Goal: Task Accomplishment & Management: Manage account settings

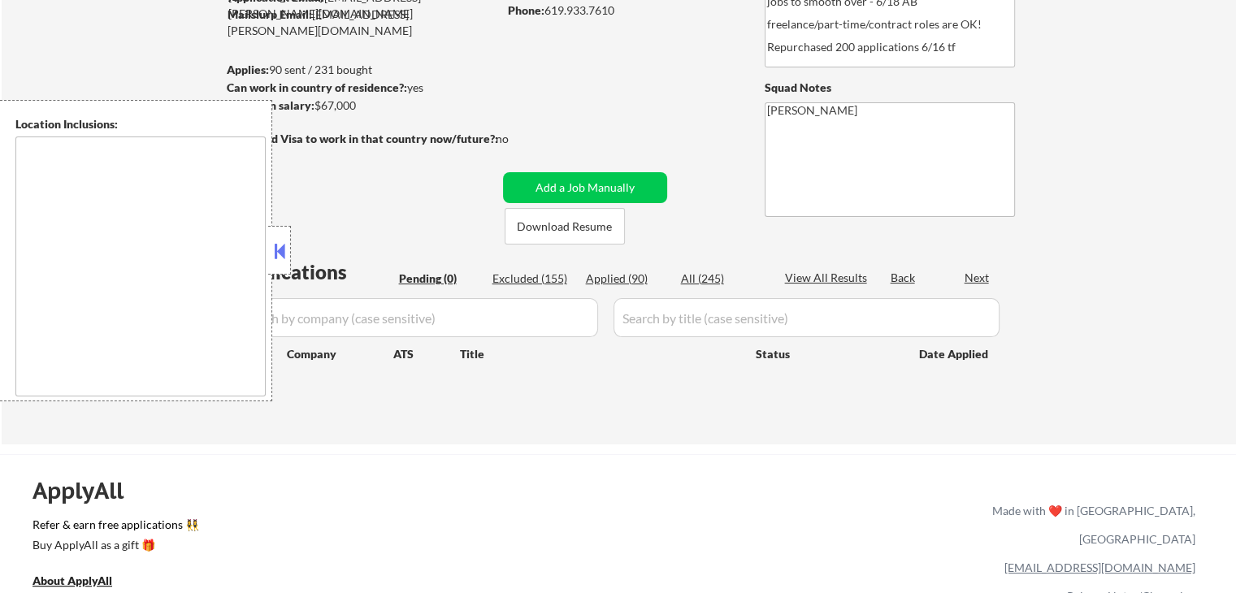
type textarea "[GEOGRAPHIC_DATA], [GEOGRAPHIC_DATA] [GEOGRAPHIC_DATA], [GEOGRAPHIC_DATA] [GEOG…"
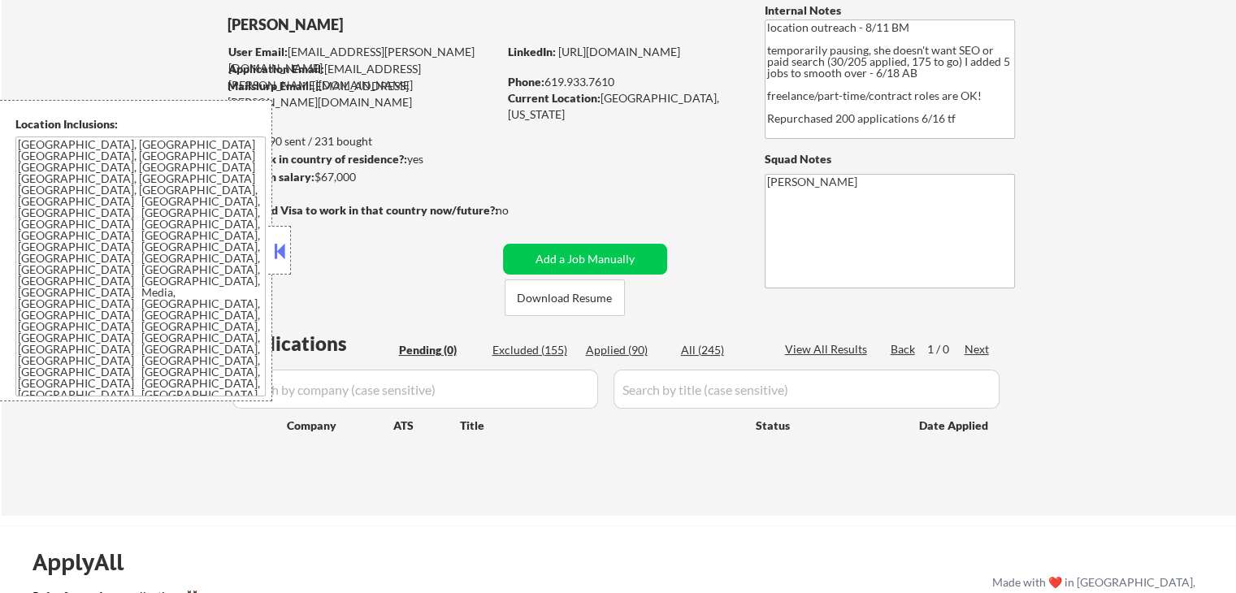
scroll to position [81, 0]
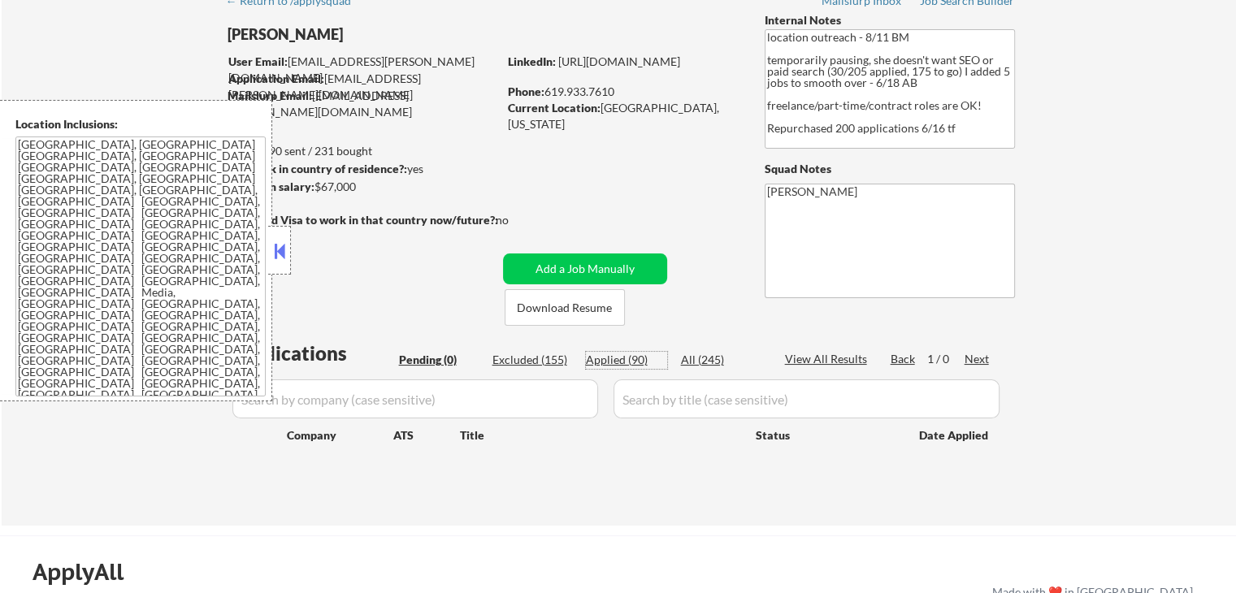
drag, startPoint x: 616, startPoint y: 354, endPoint x: 497, endPoint y: 17, distance: 357.4
click at [615, 353] on div "Applied (90)" at bounding box center [626, 360] width 81 height 16
select select ""applied""
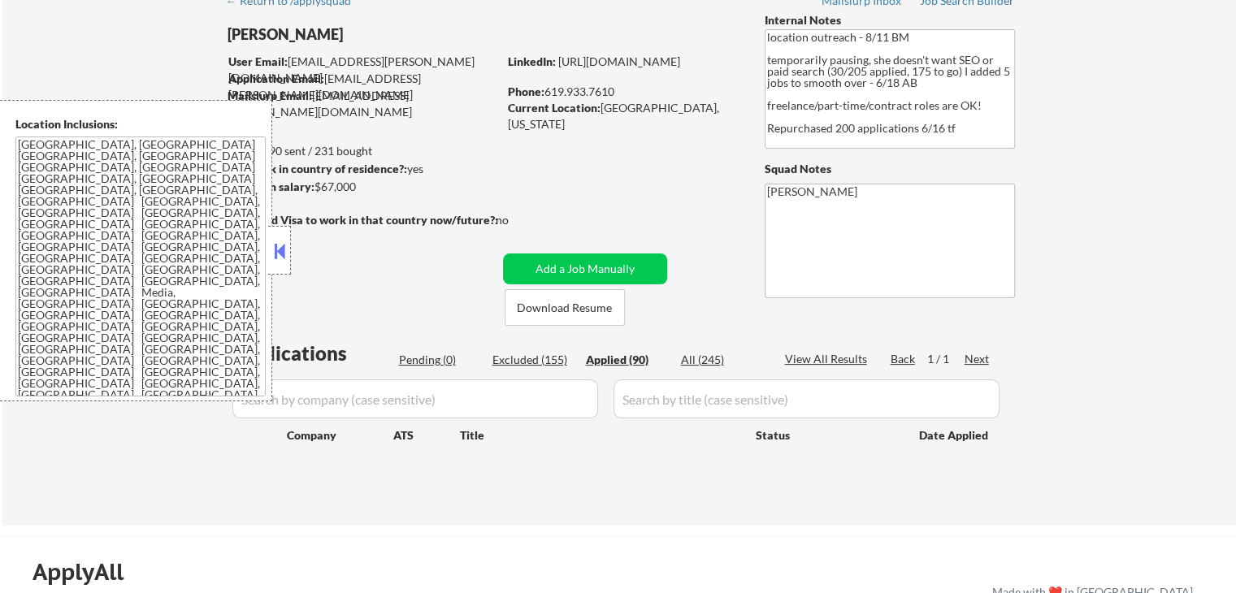
select select ""applied""
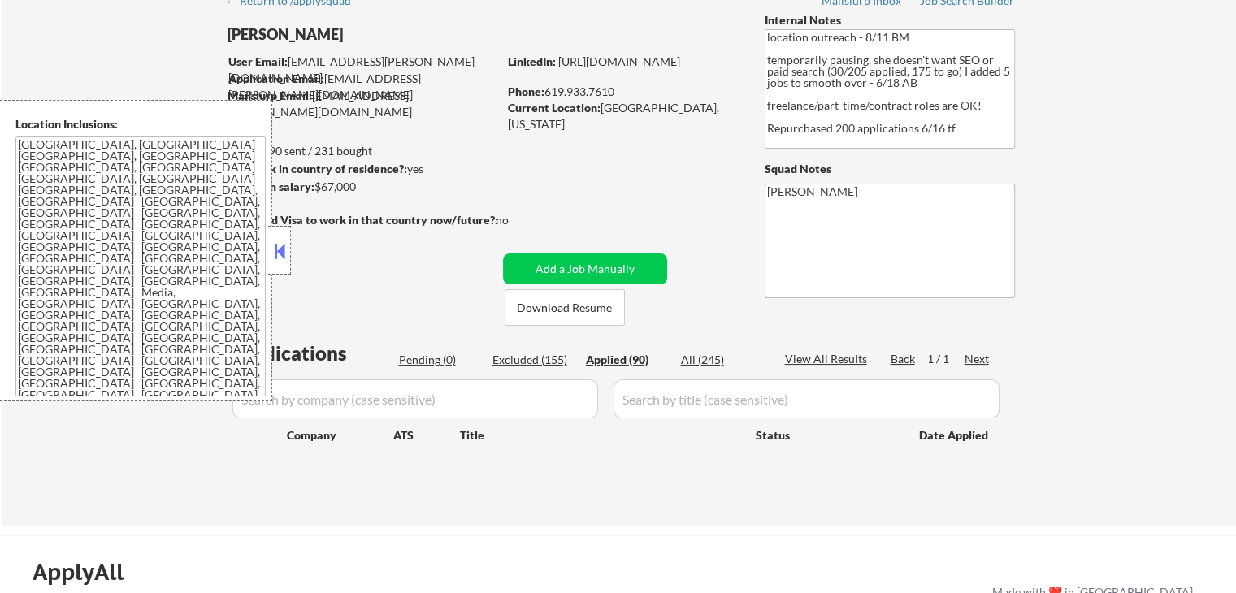
select select ""applied""
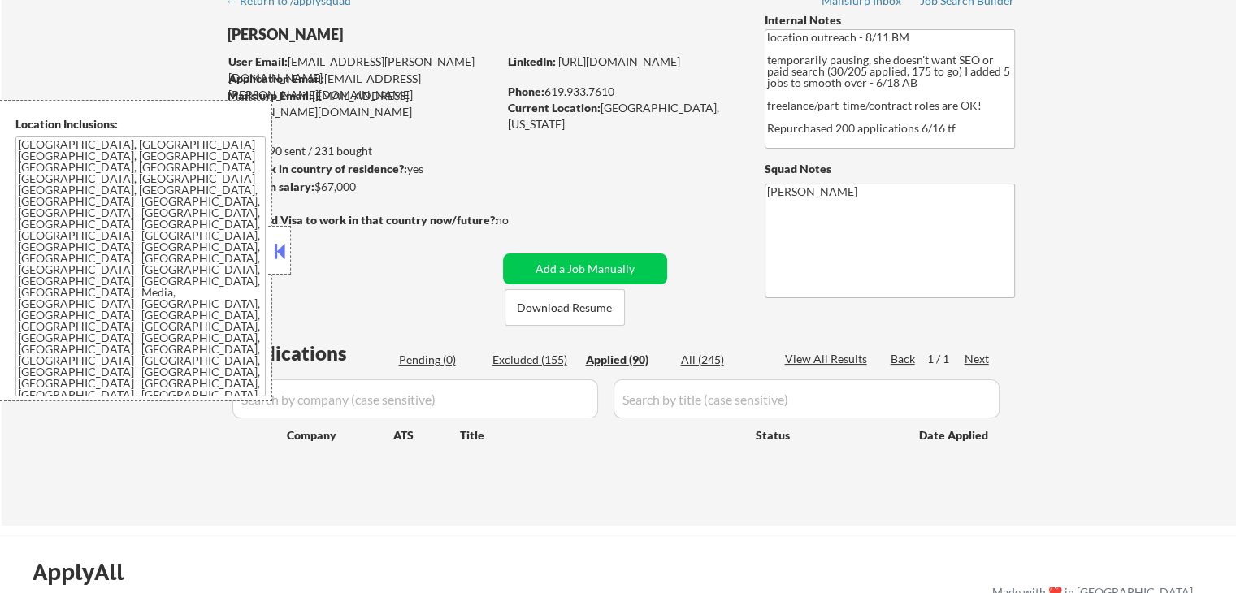
select select ""applied""
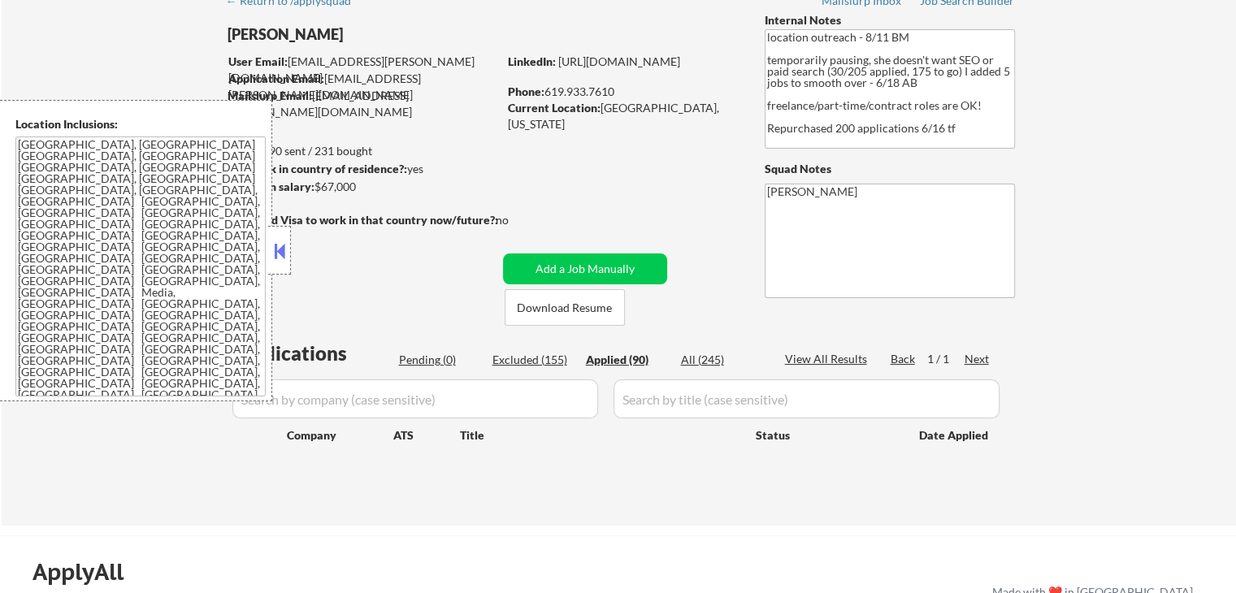
select select ""applied""
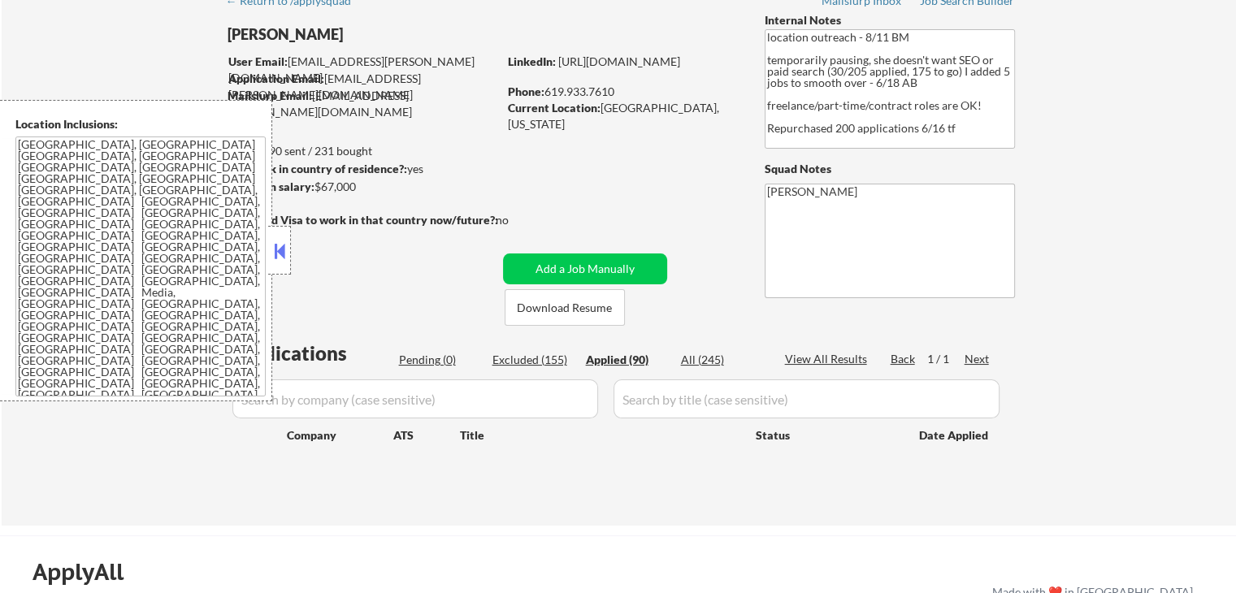
select select ""applied""
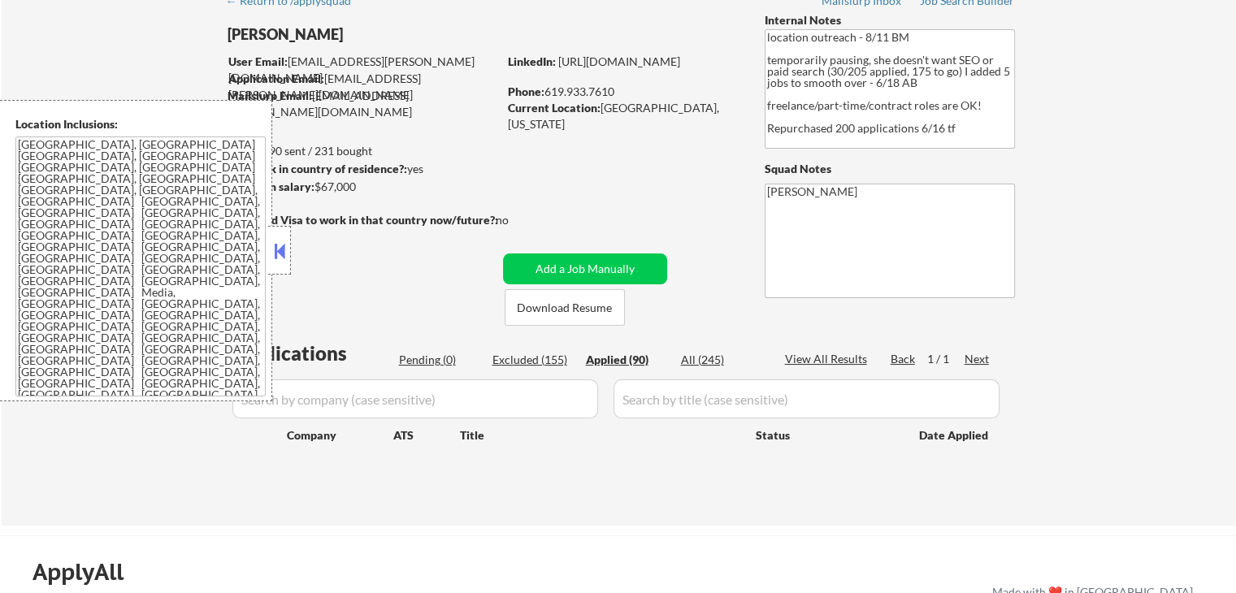
select select ""applied""
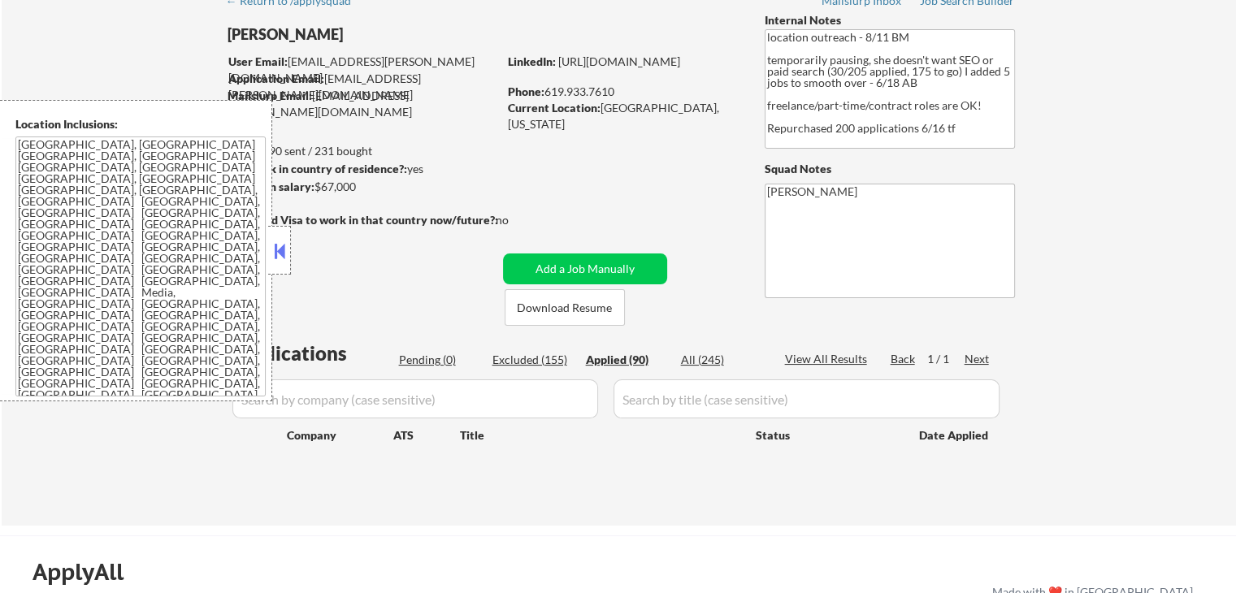
select select ""applied""
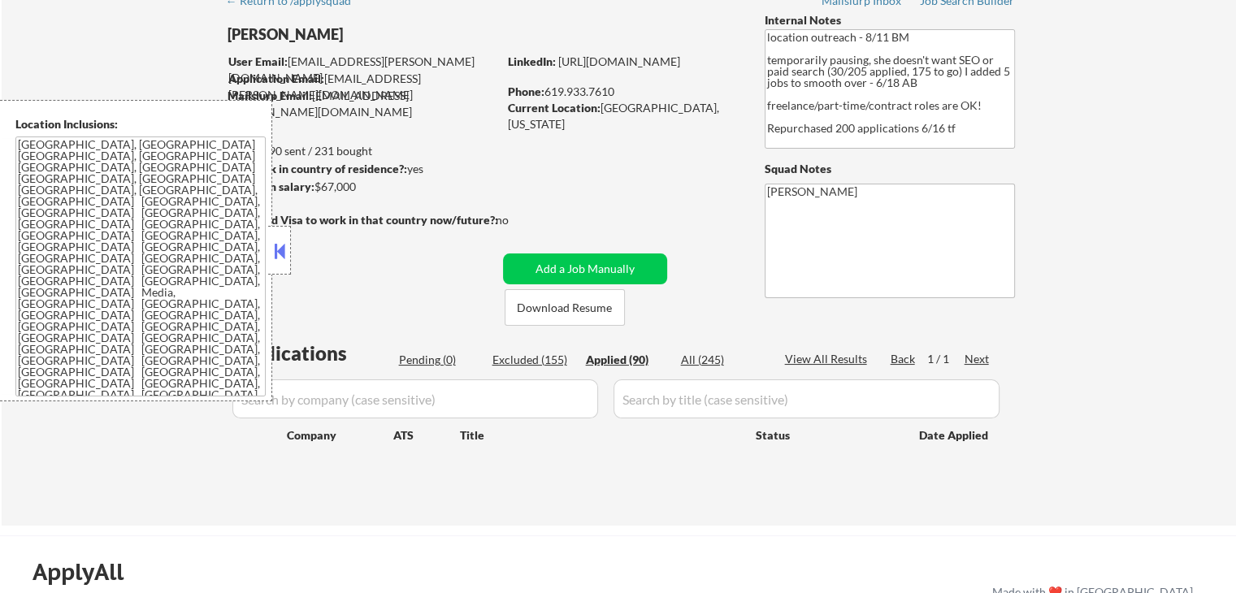
select select ""applied""
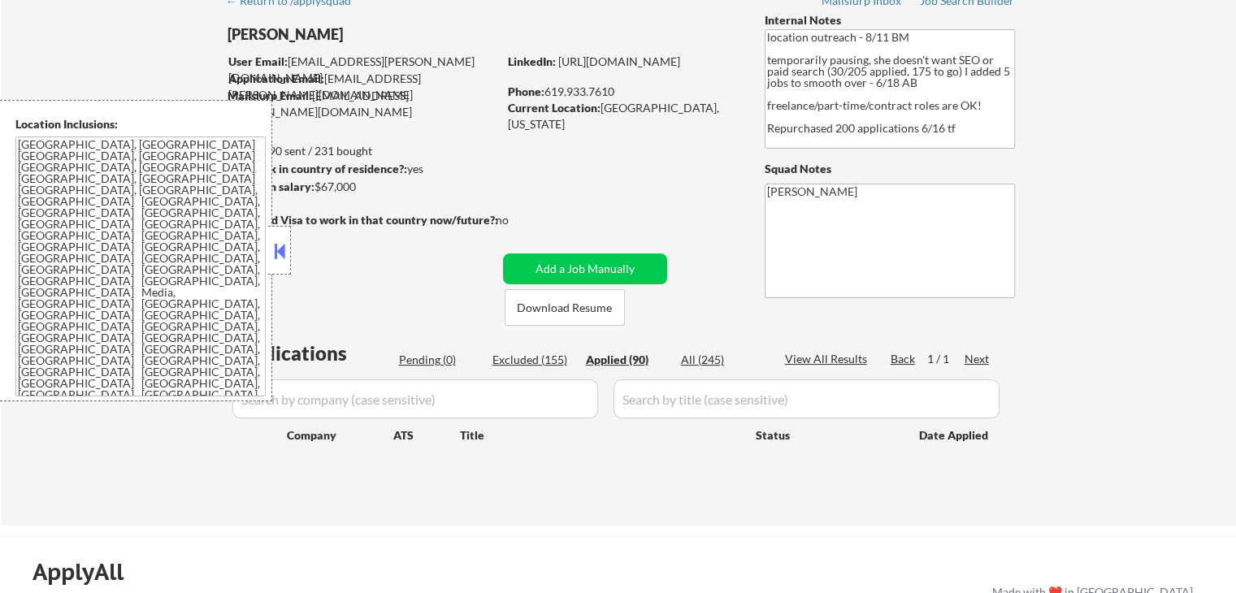
select select ""applied""
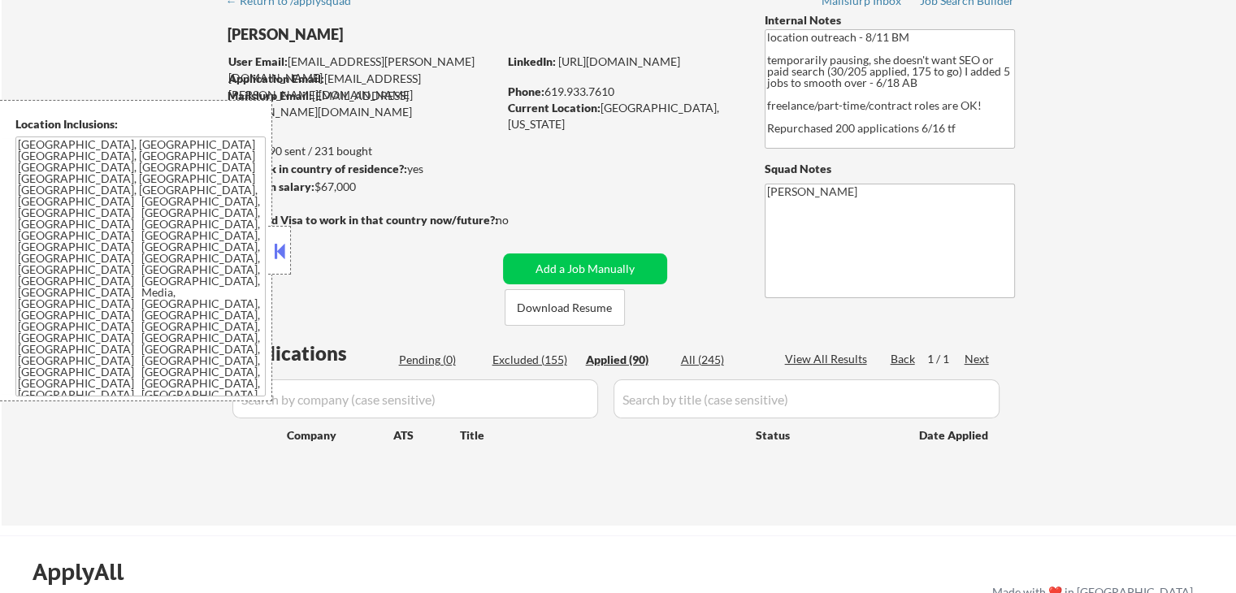
select select ""applied""
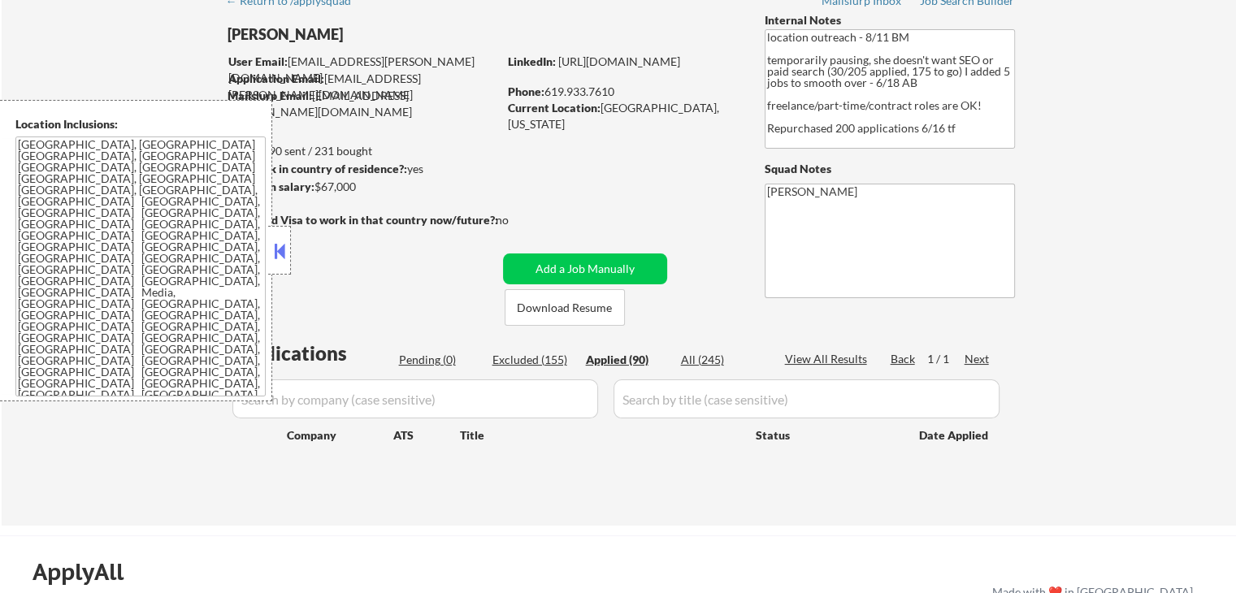
select select ""applied""
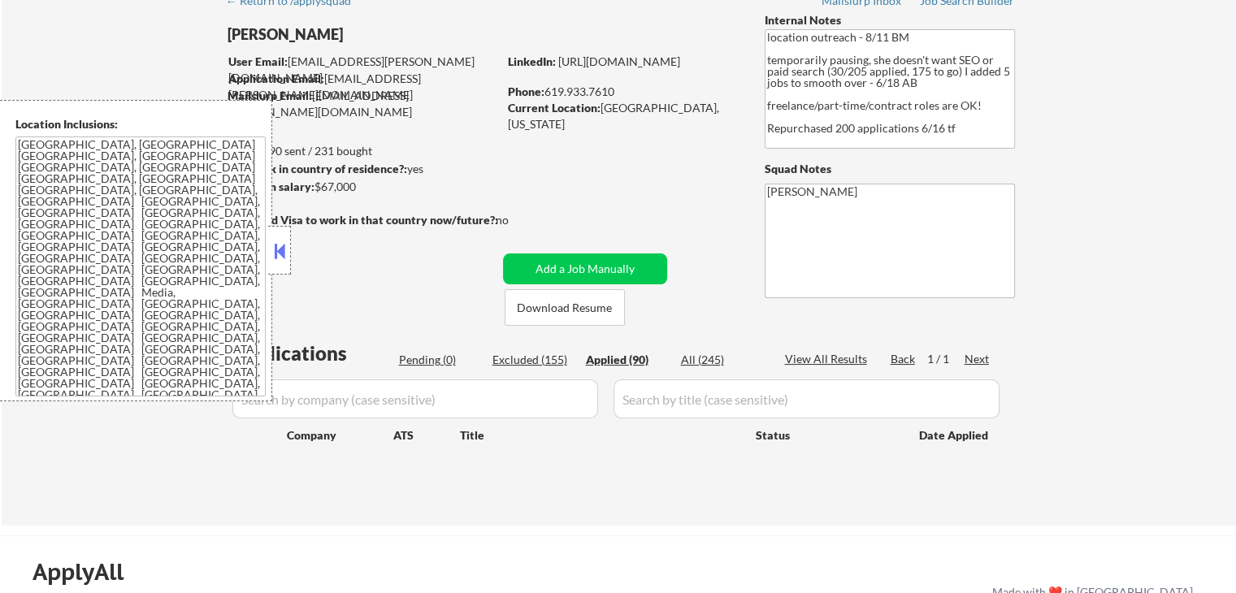
select select ""applied""
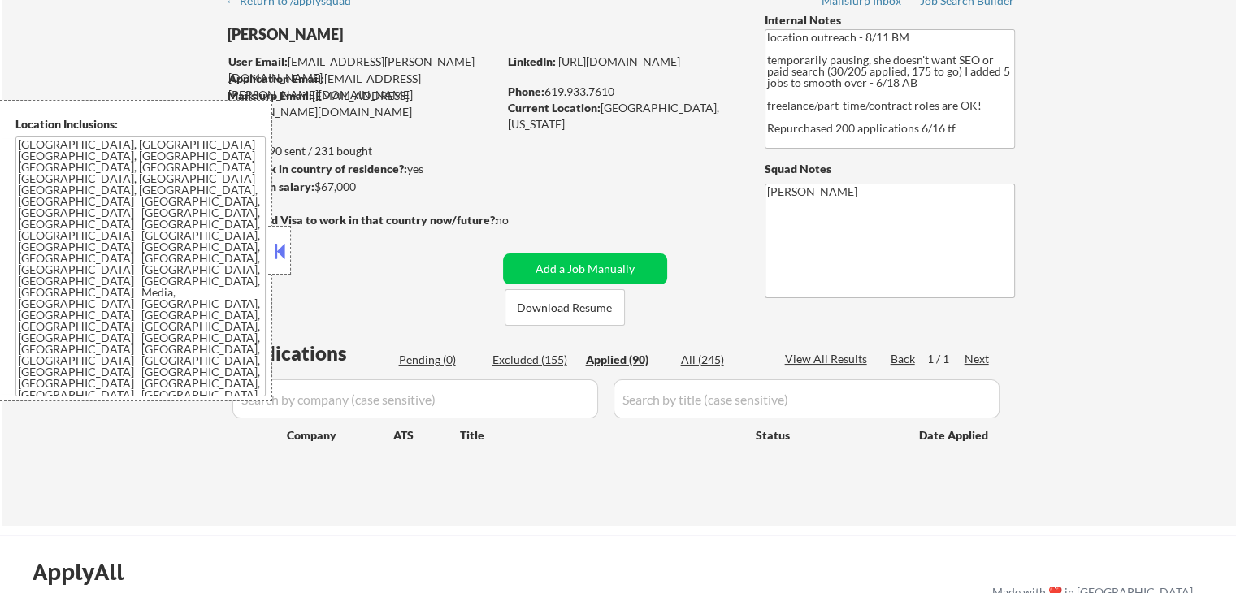
select select ""applied""
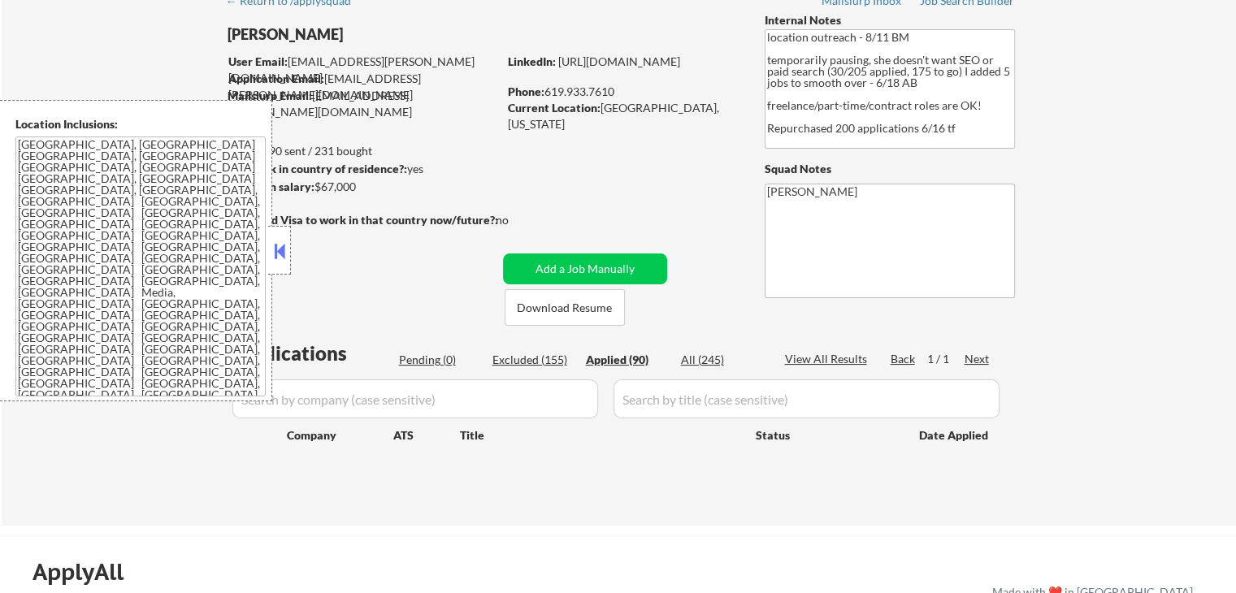
select select ""applied""
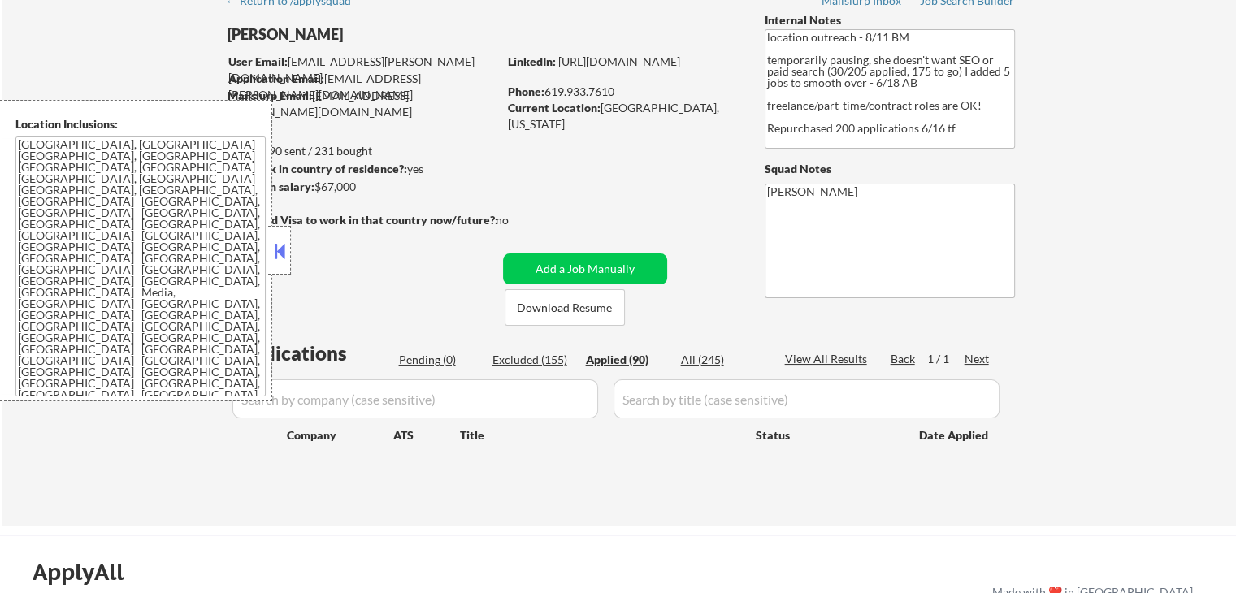
select select ""applied""
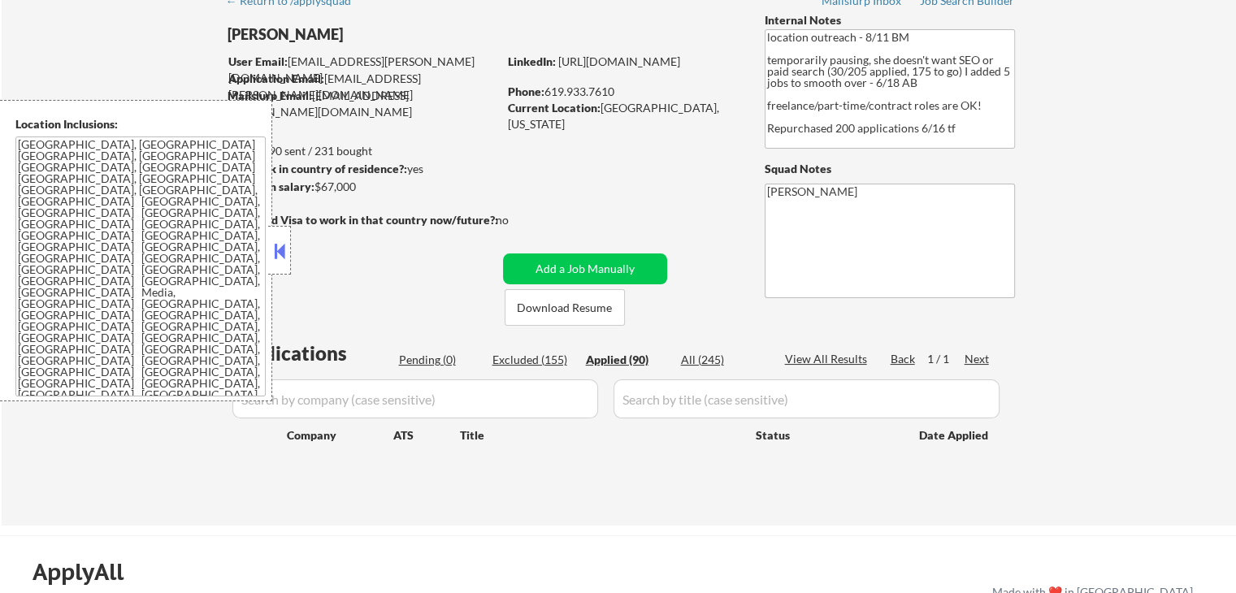
select select ""applied""
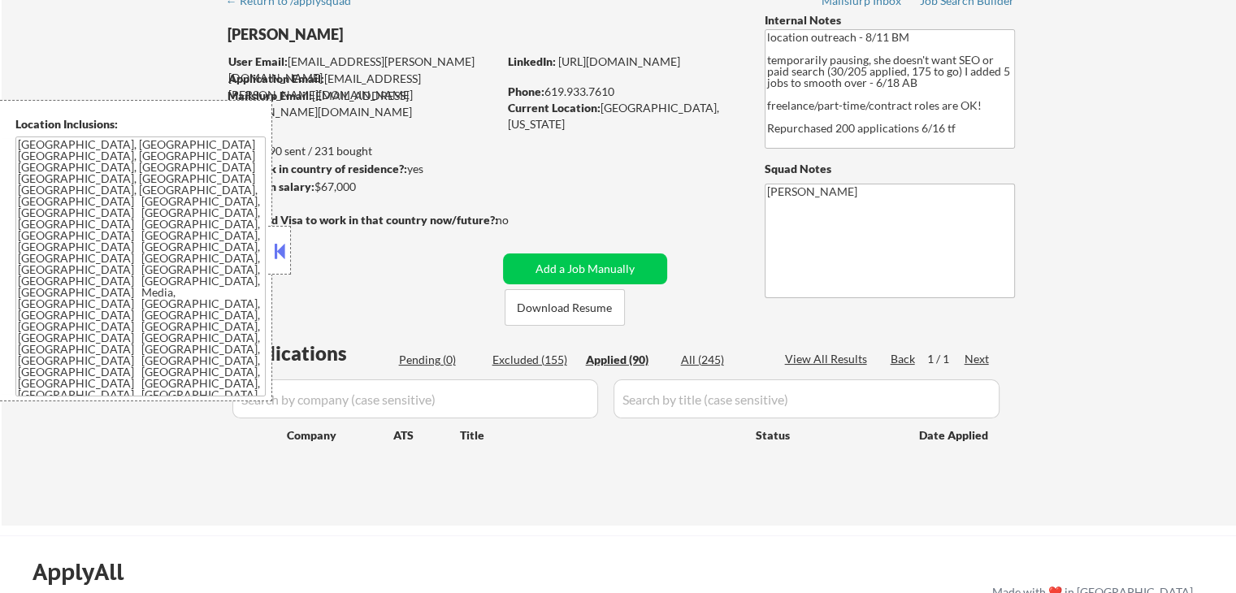
select select ""applied""
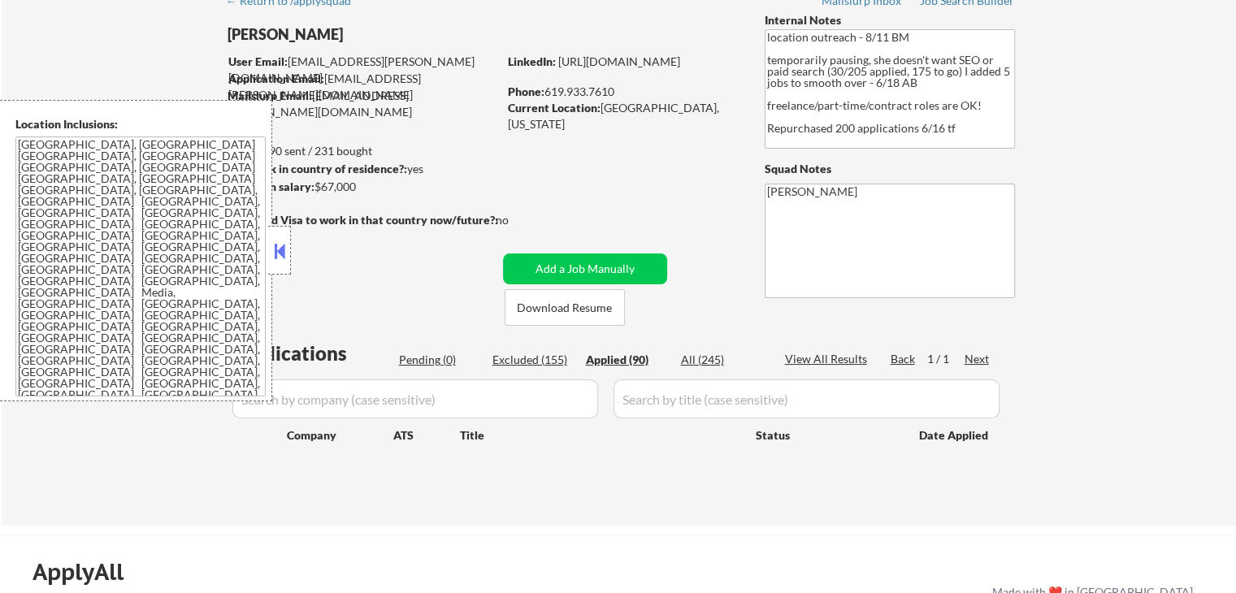
select select ""applied""
